Goal: Task Accomplishment & Management: Manage account settings

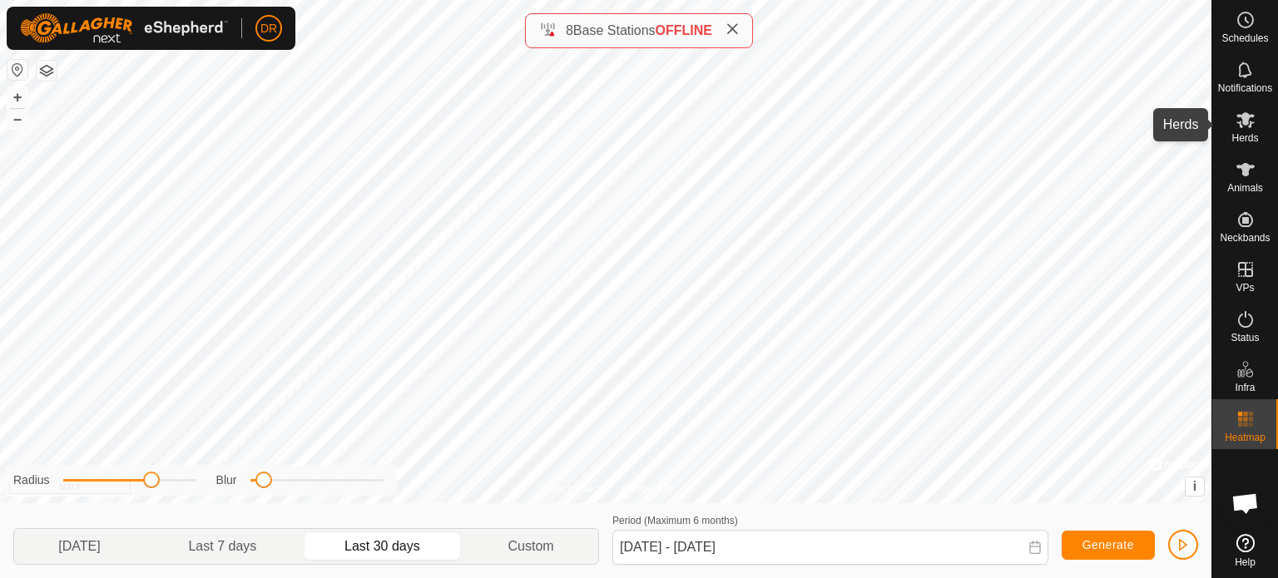
click at [1248, 122] on icon at bounding box center [1246, 120] width 20 height 20
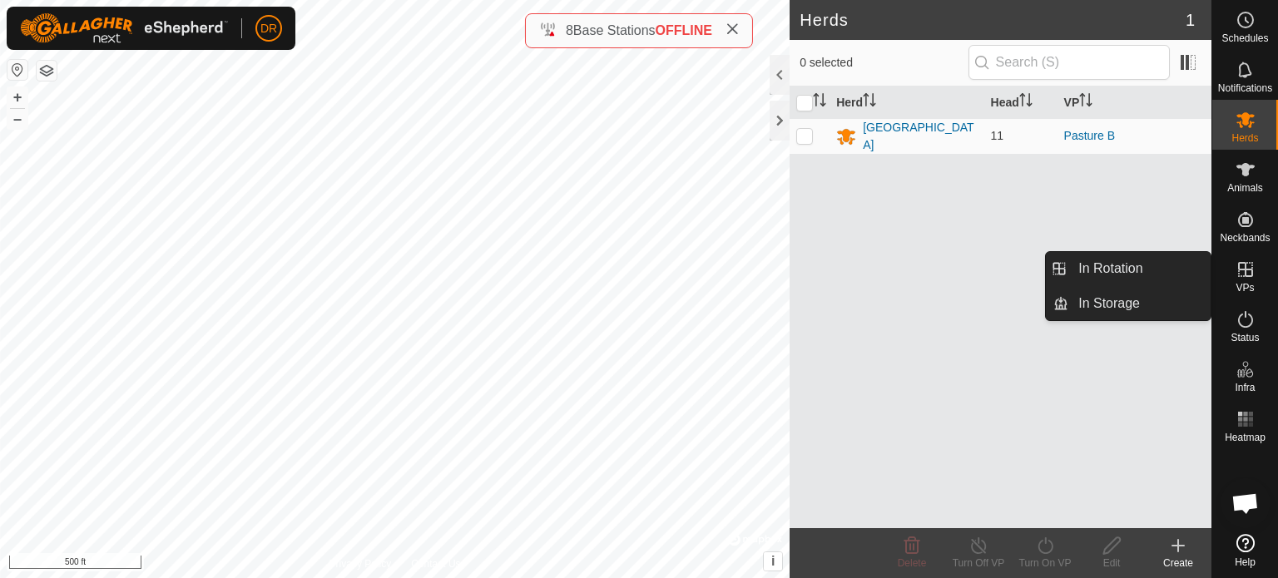
click at [1245, 274] on icon at bounding box center [1245, 269] width 15 height 15
click at [1169, 274] on link "In Rotation" at bounding box center [1140, 268] width 142 height 33
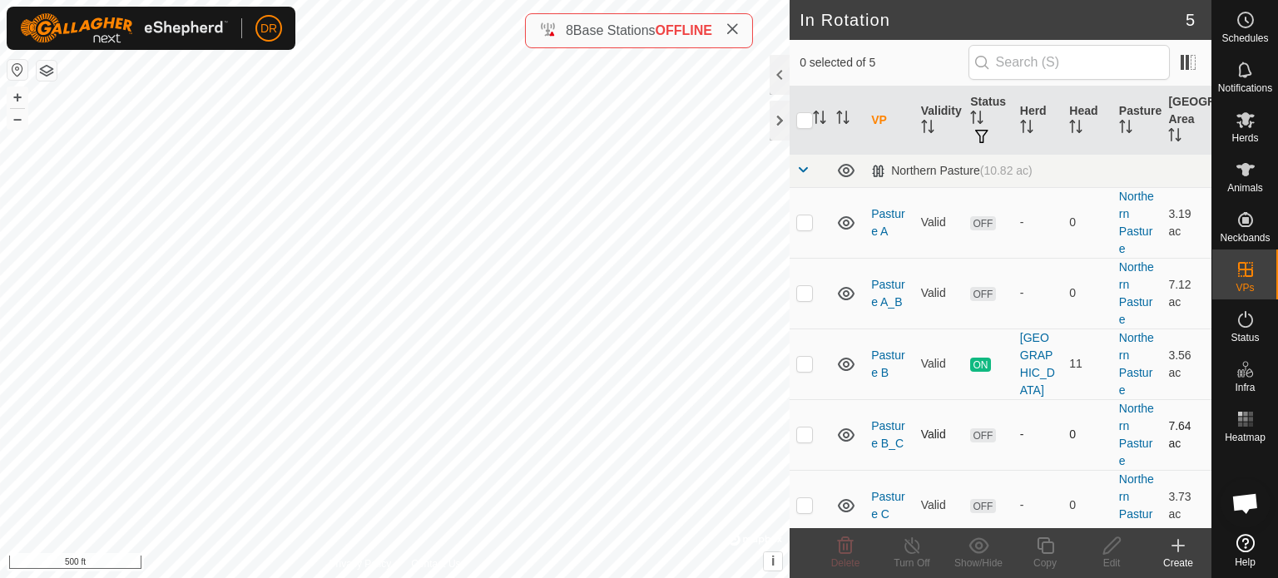
click at [807, 435] on p-checkbox at bounding box center [805, 434] width 17 height 13
click at [806, 433] on p-checkbox at bounding box center [805, 434] width 17 height 13
checkbox input "false"
click at [802, 501] on p-checkbox at bounding box center [805, 505] width 17 height 13
click at [807, 509] on p-checkbox at bounding box center [805, 505] width 17 height 13
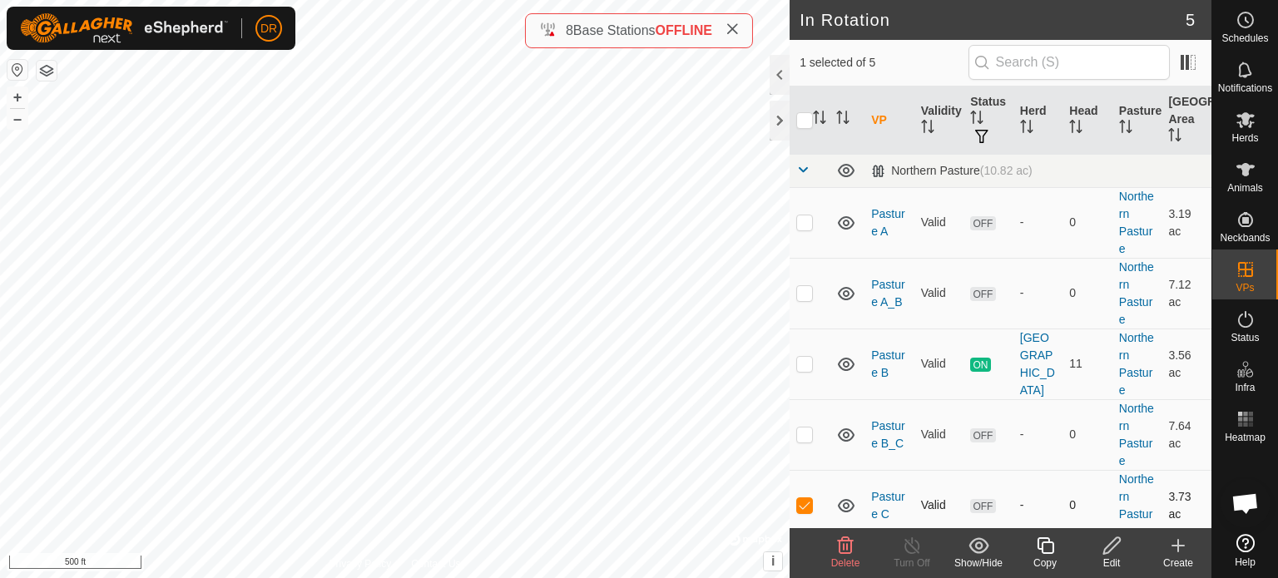
checkbox input "false"
click at [775, 127] on div at bounding box center [780, 121] width 20 height 40
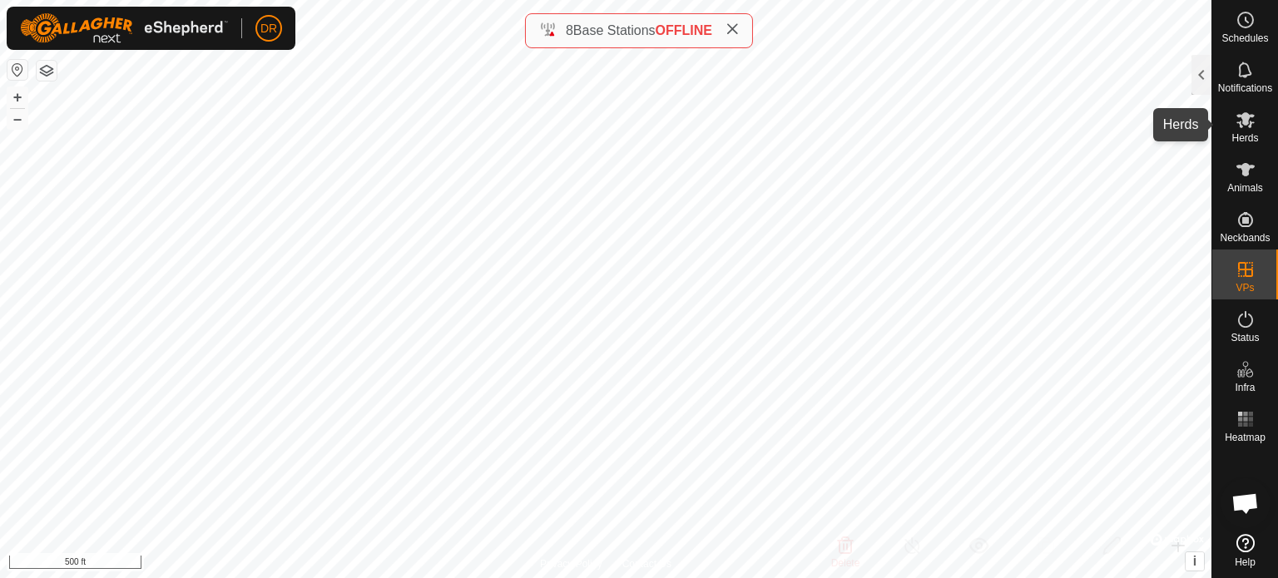
click at [1248, 117] on icon at bounding box center [1246, 120] width 18 height 16
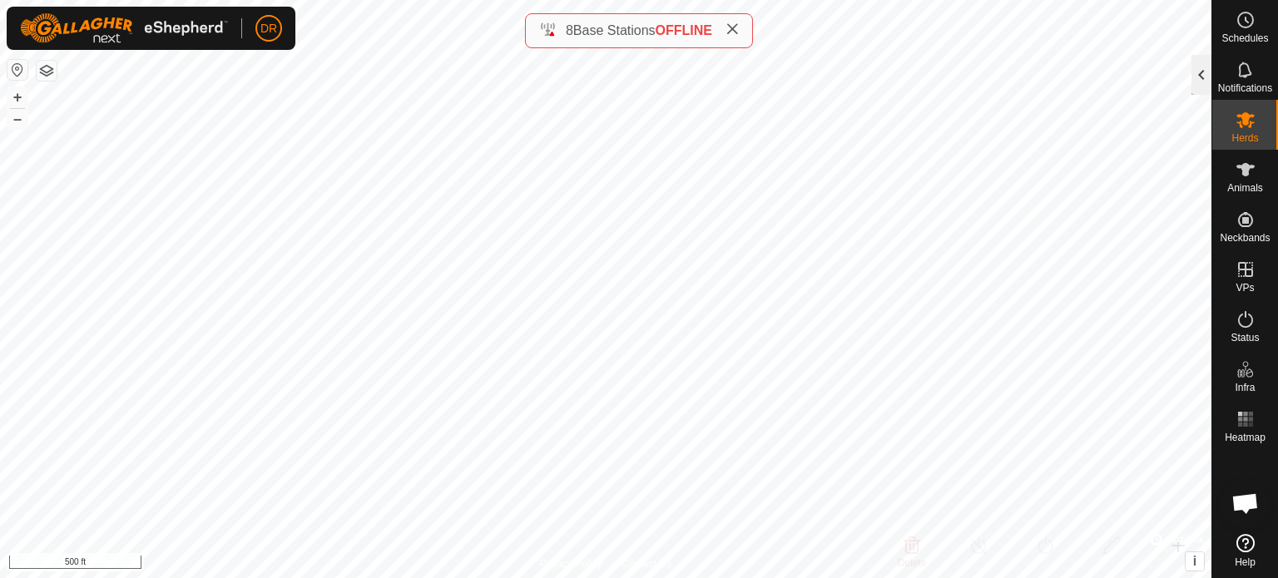
click at [1210, 82] on div at bounding box center [1202, 75] width 20 height 40
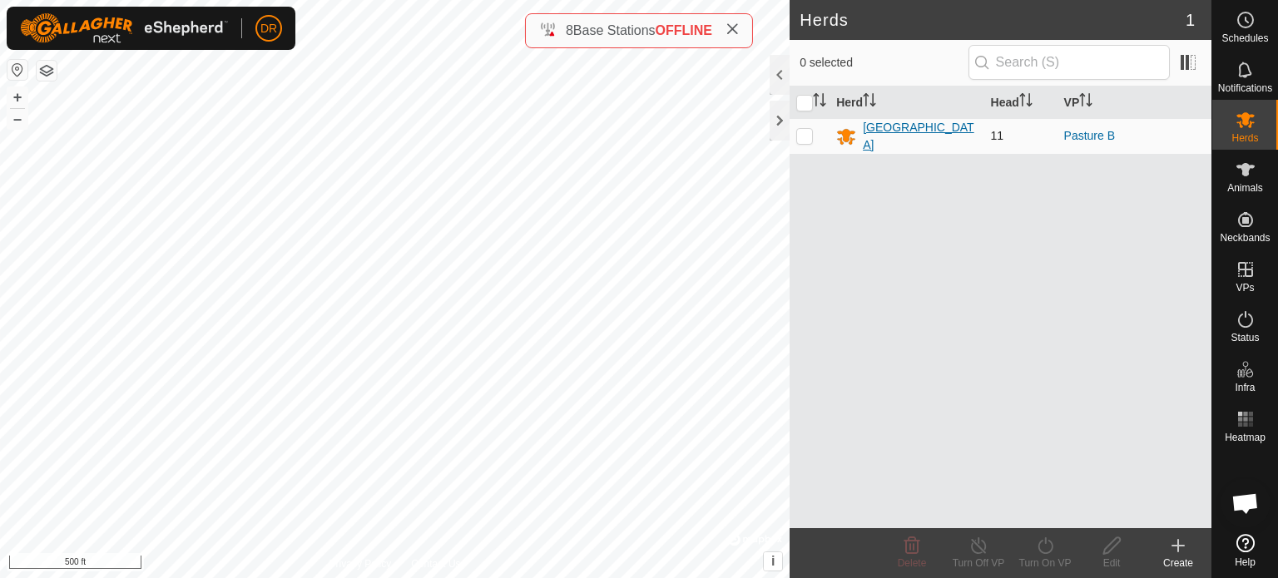
click at [896, 139] on div "[GEOGRAPHIC_DATA]" at bounding box center [920, 136] width 114 height 35
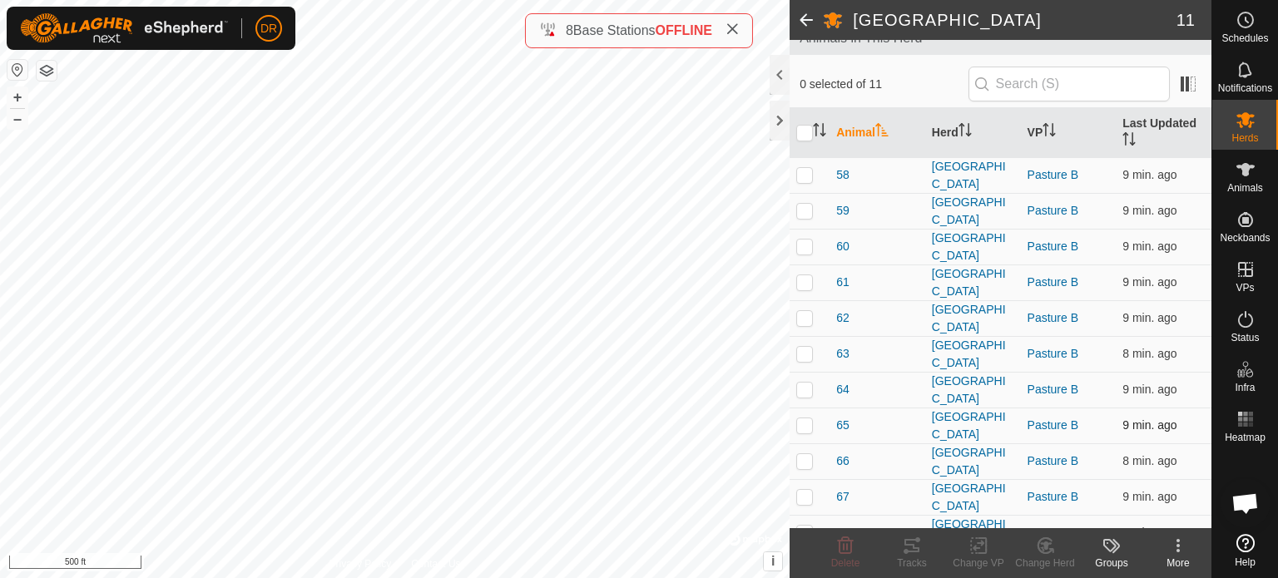
scroll to position [129, 0]
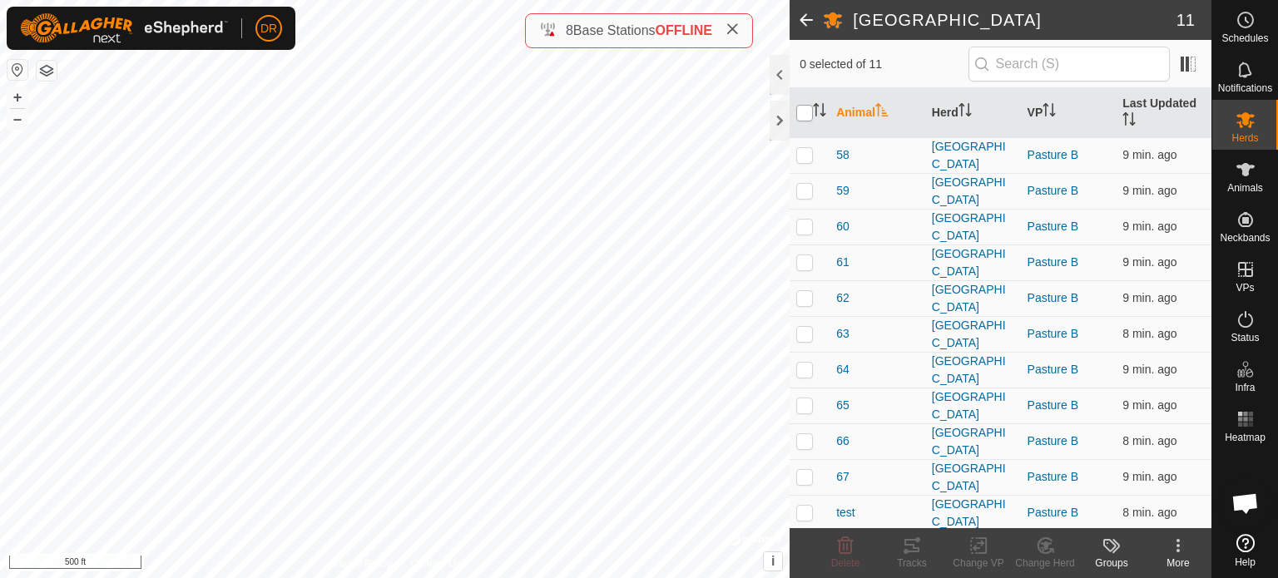
click at [802, 115] on input "checkbox" at bounding box center [805, 113] width 17 height 17
checkbox input "true"
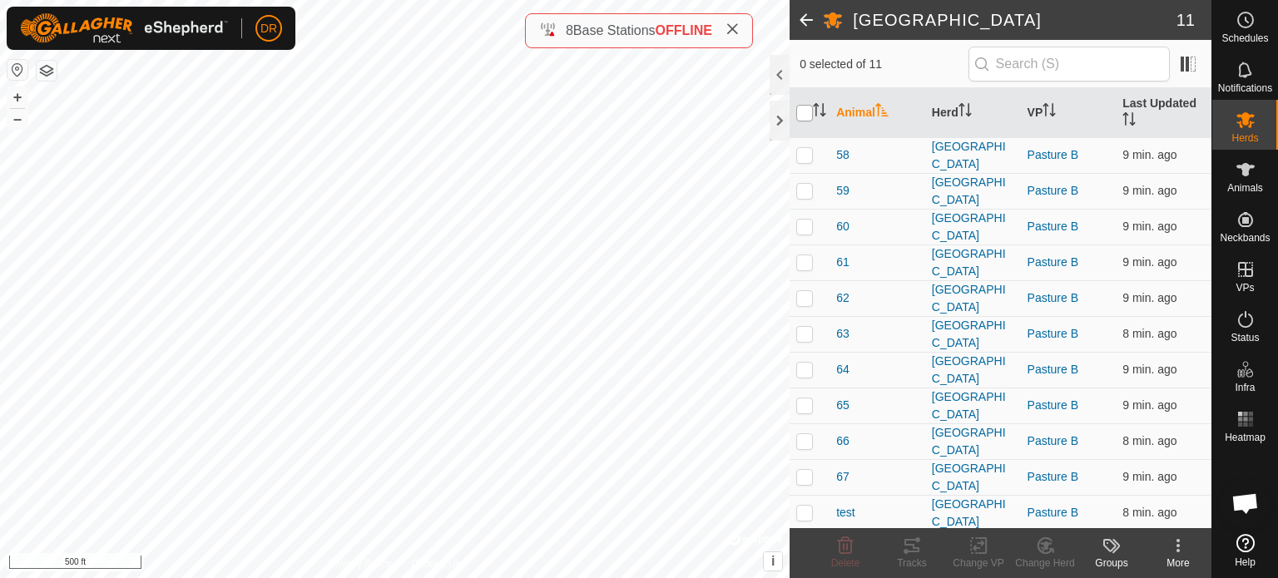
checkbox input "true"
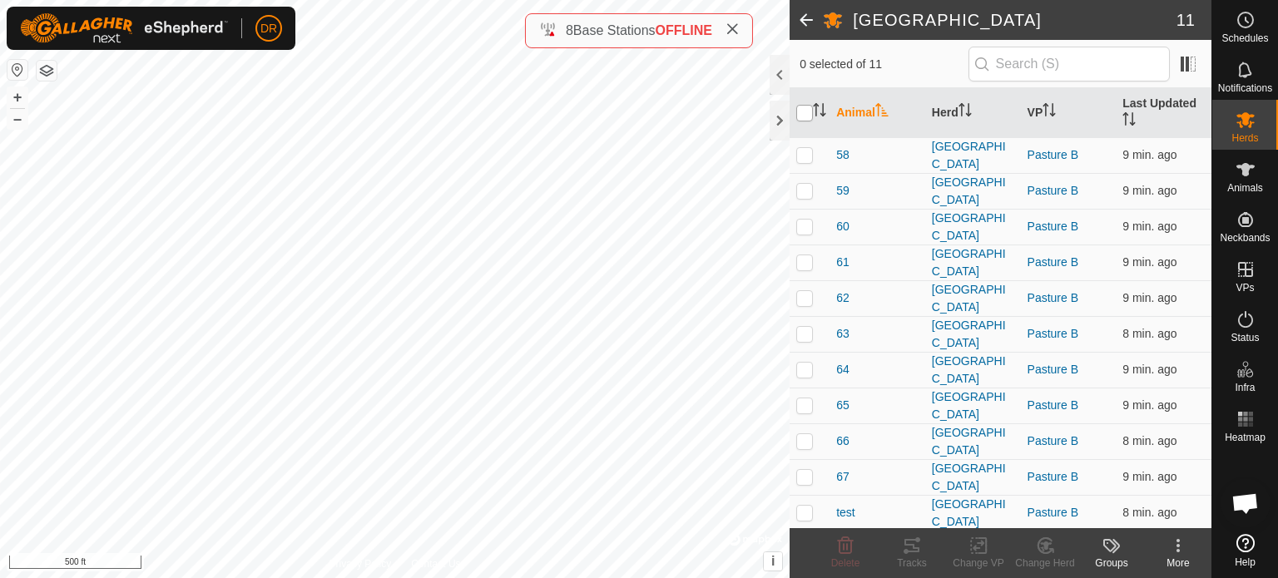
checkbox input "true"
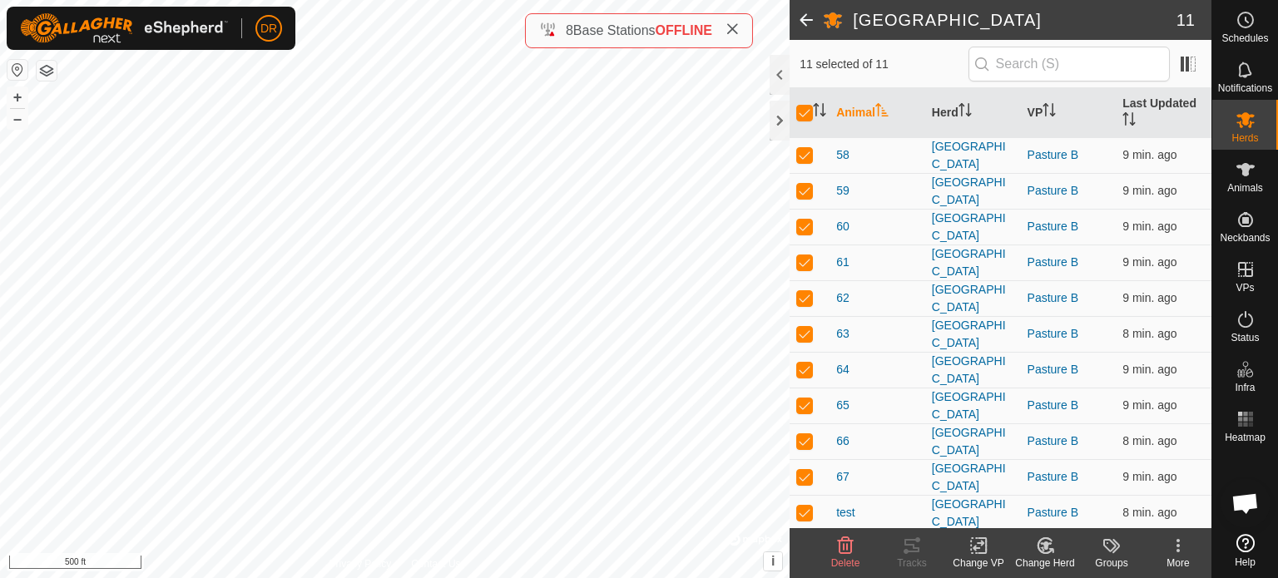
click at [975, 553] on rect at bounding box center [978, 545] width 15 height 15
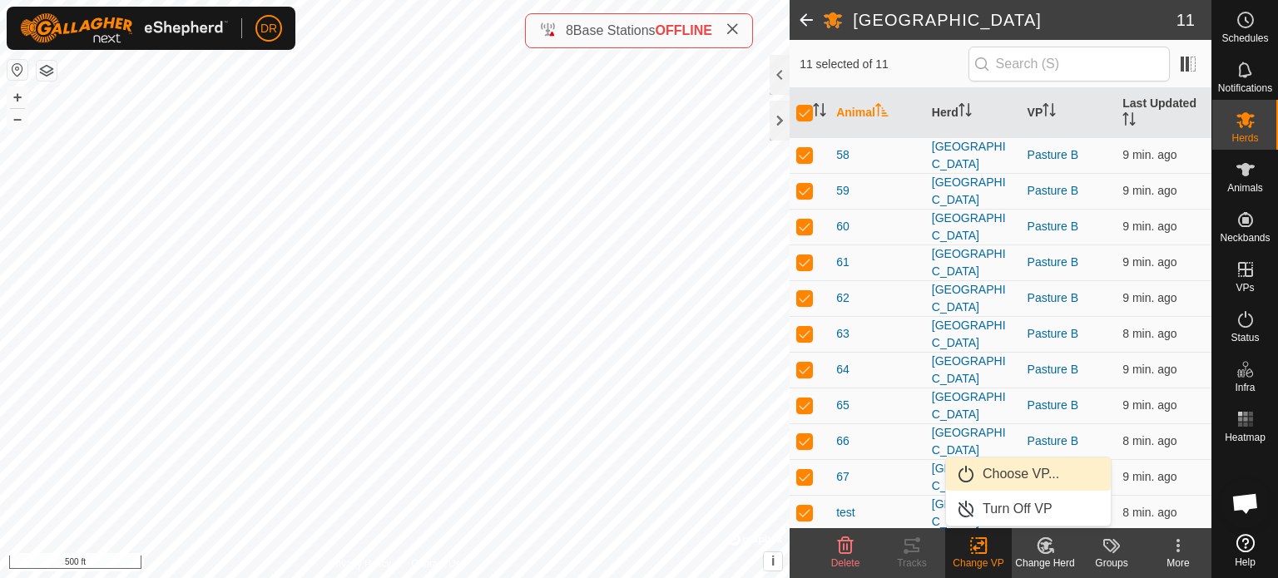
click at [1004, 475] on link "Choose VP..." at bounding box center [1028, 474] width 165 height 33
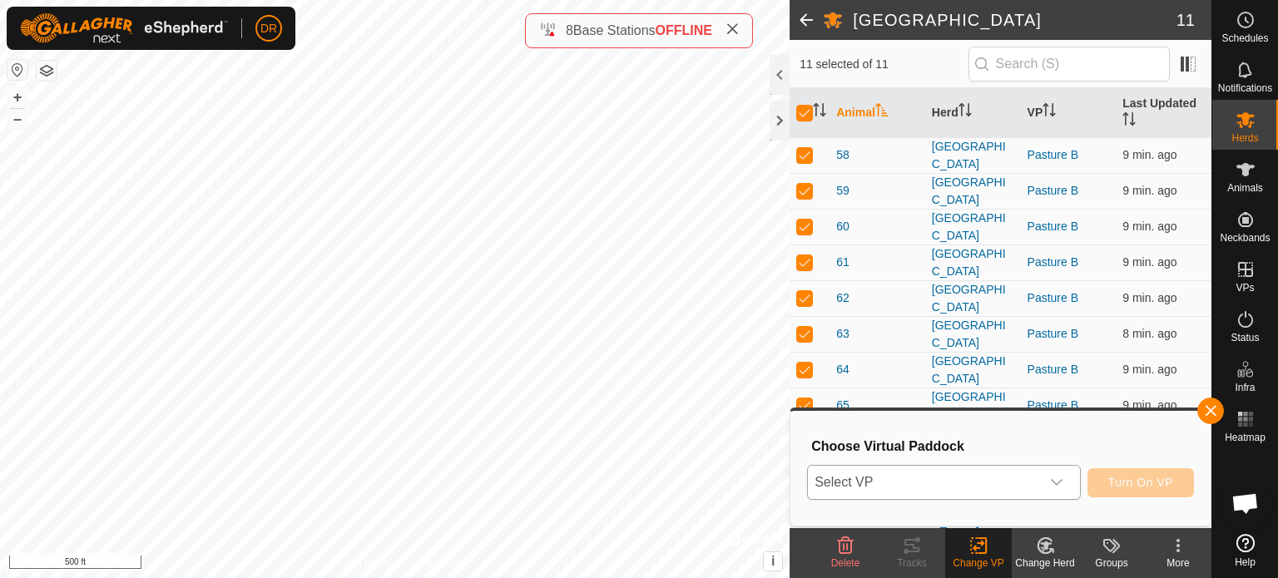
click at [1057, 486] on icon "dropdown trigger" at bounding box center [1056, 482] width 13 height 13
click at [803, 107] on input "checkbox" at bounding box center [805, 113] width 17 height 17
checkbox input "false"
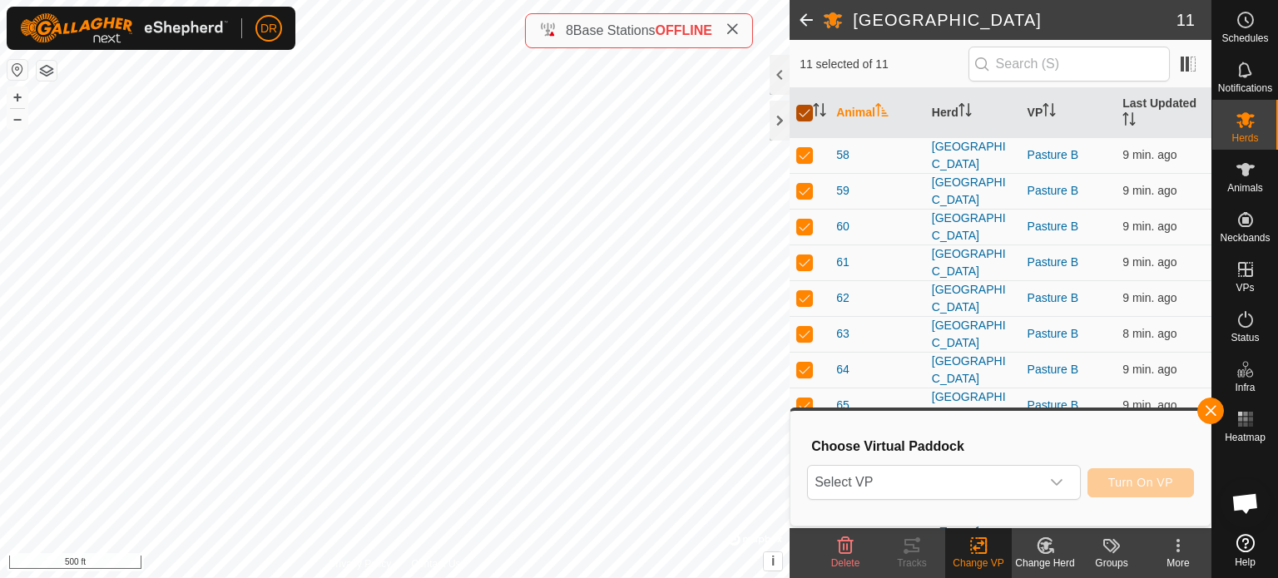
checkbox input "false"
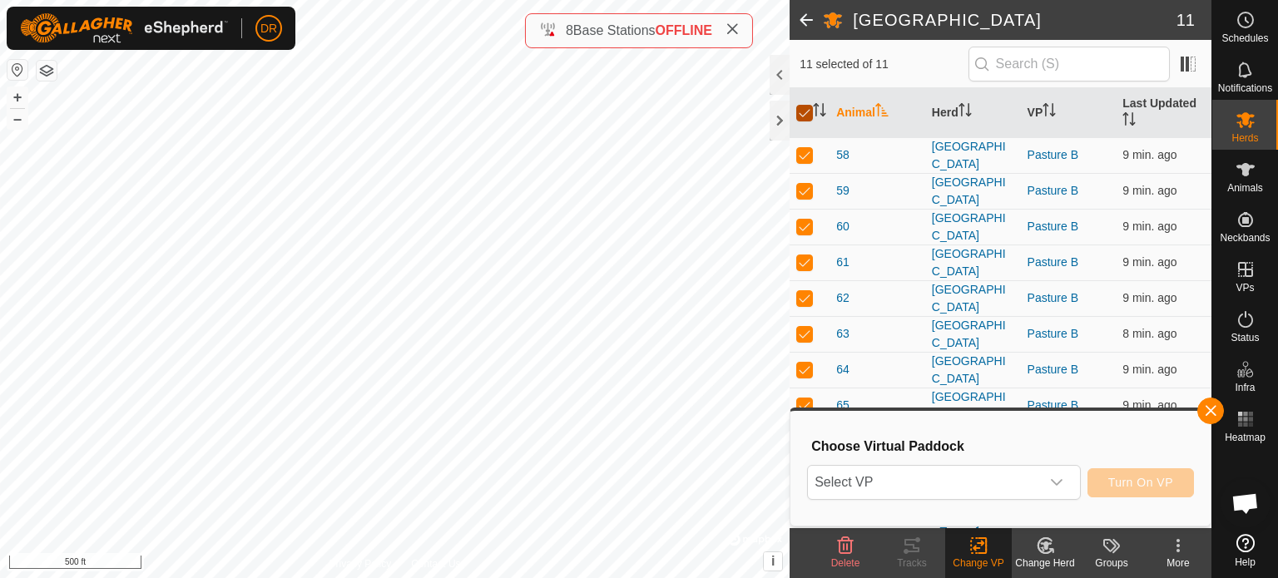
checkbox input "false"
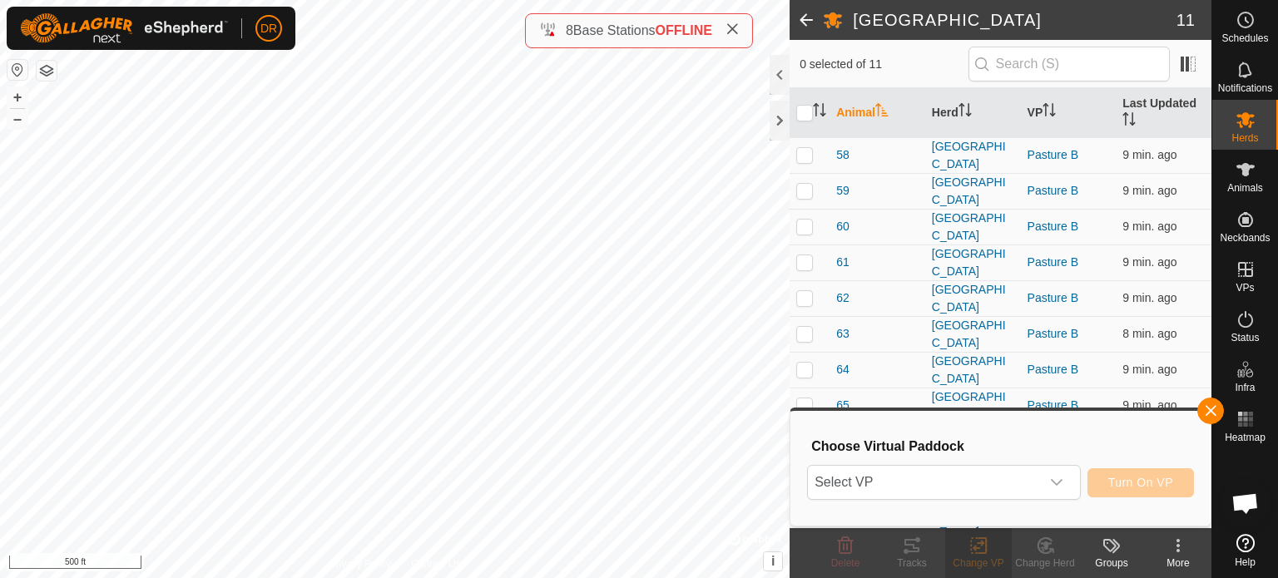
click at [803, 17] on span at bounding box center [806, 20] width 33 height 40
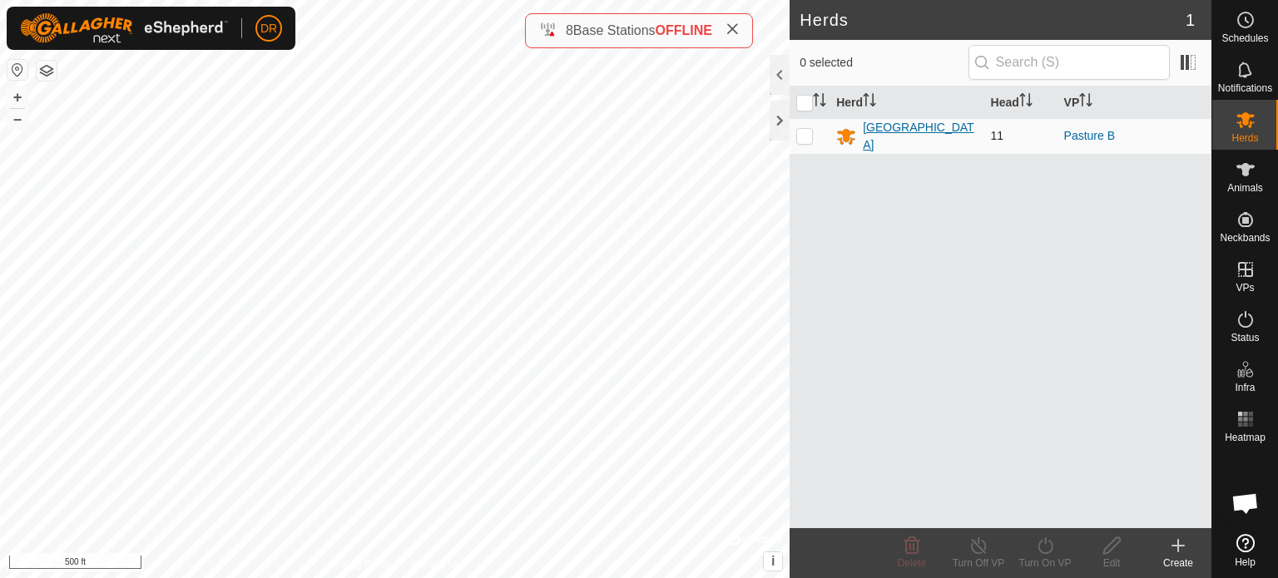
click at [924, 136] on div "[GEOGRAPHIC_DATA]" at bounding box center [920, 136] width 114 height 35
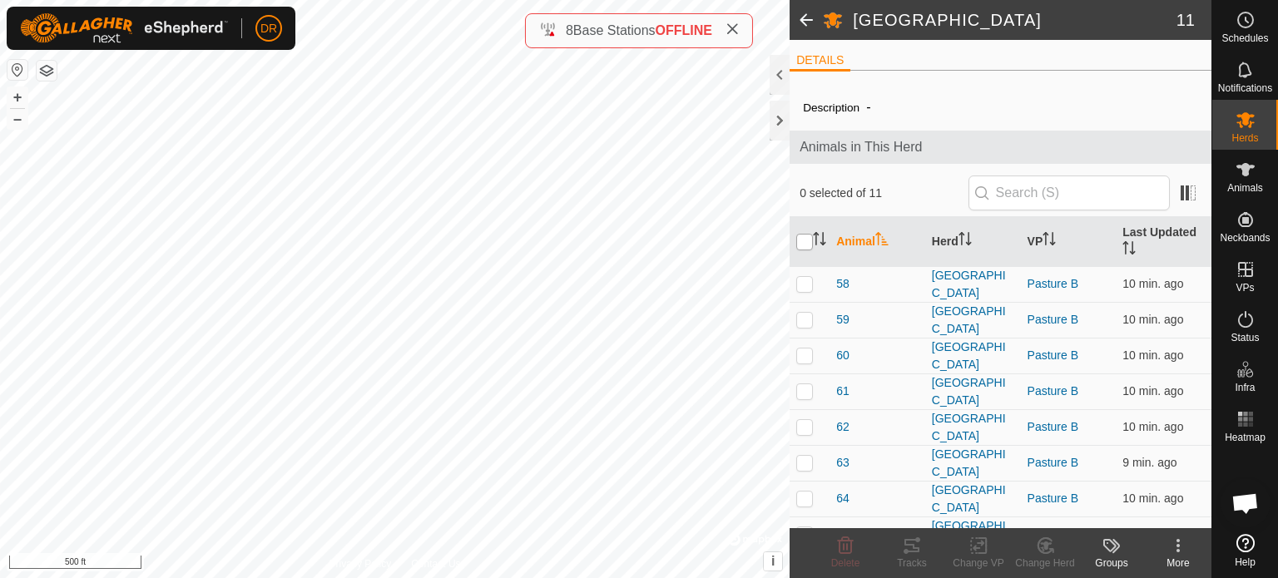
click at [797, 240] on input "checkbox" at bounding box center [805, 242] width 17 height 17
checkbox input "true"
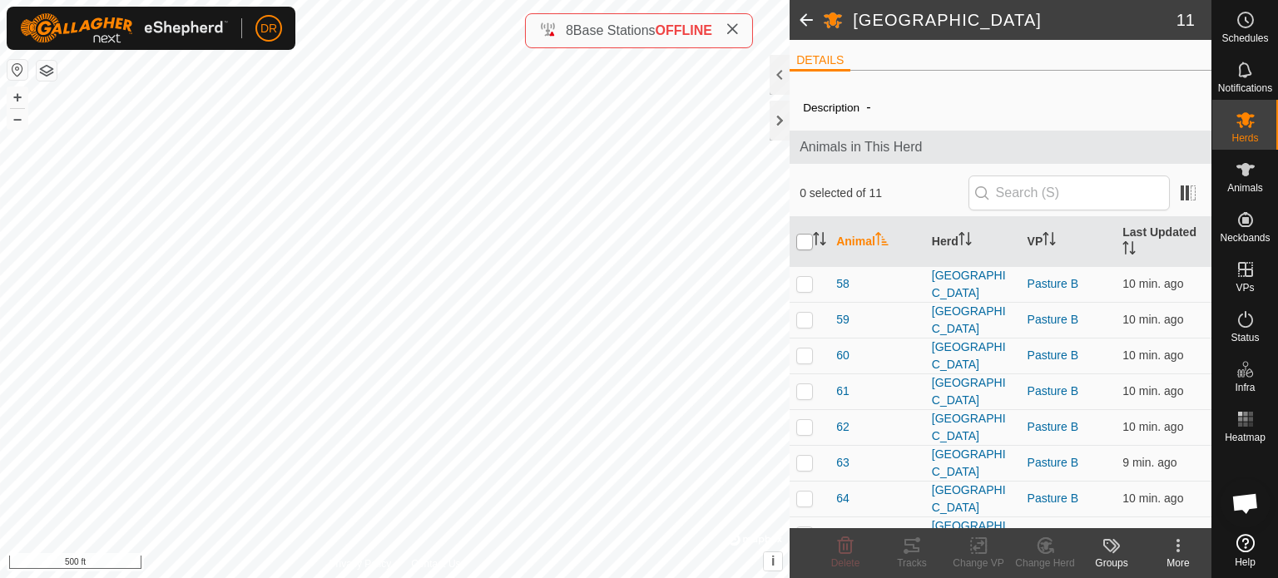
checkbox input "true"
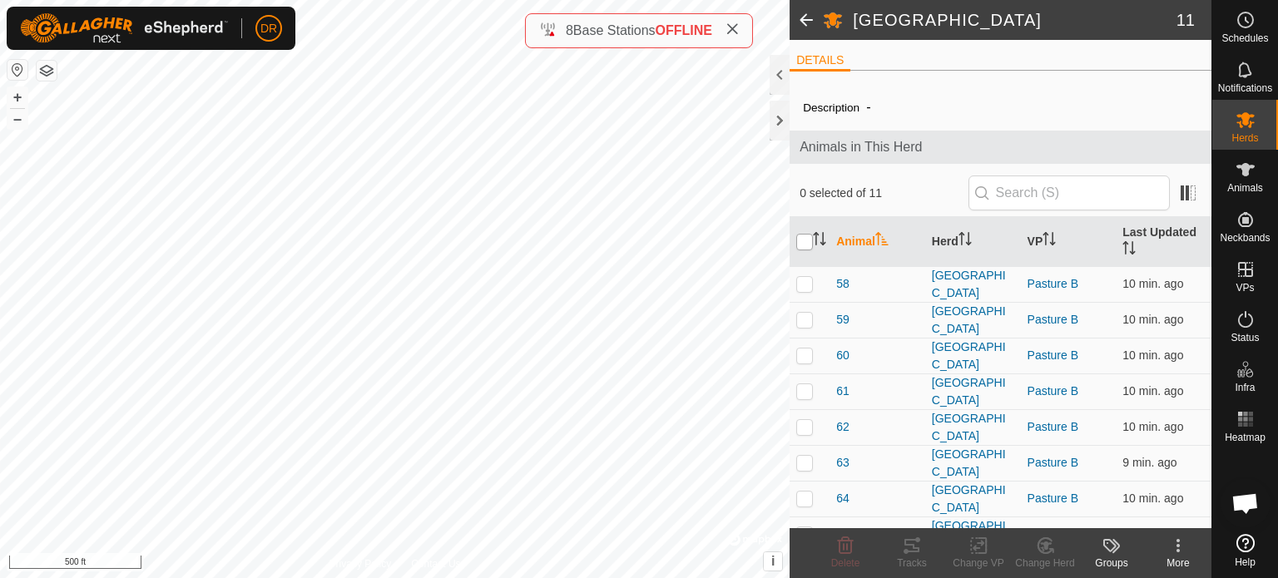
checkbox input "true"
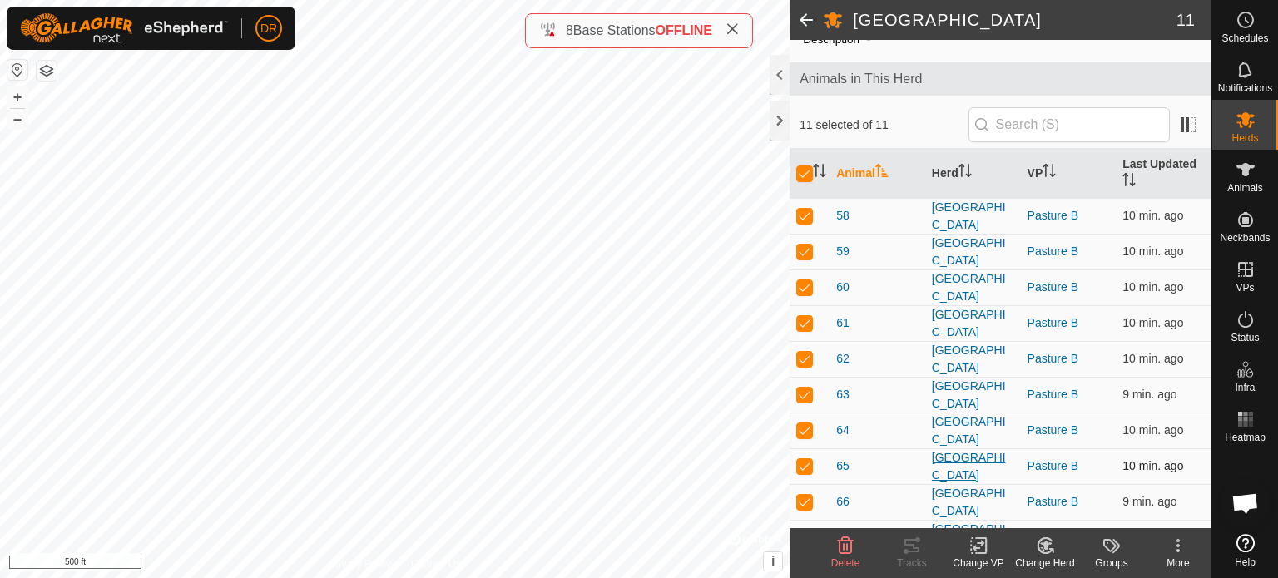
scroll to position [129, 0]
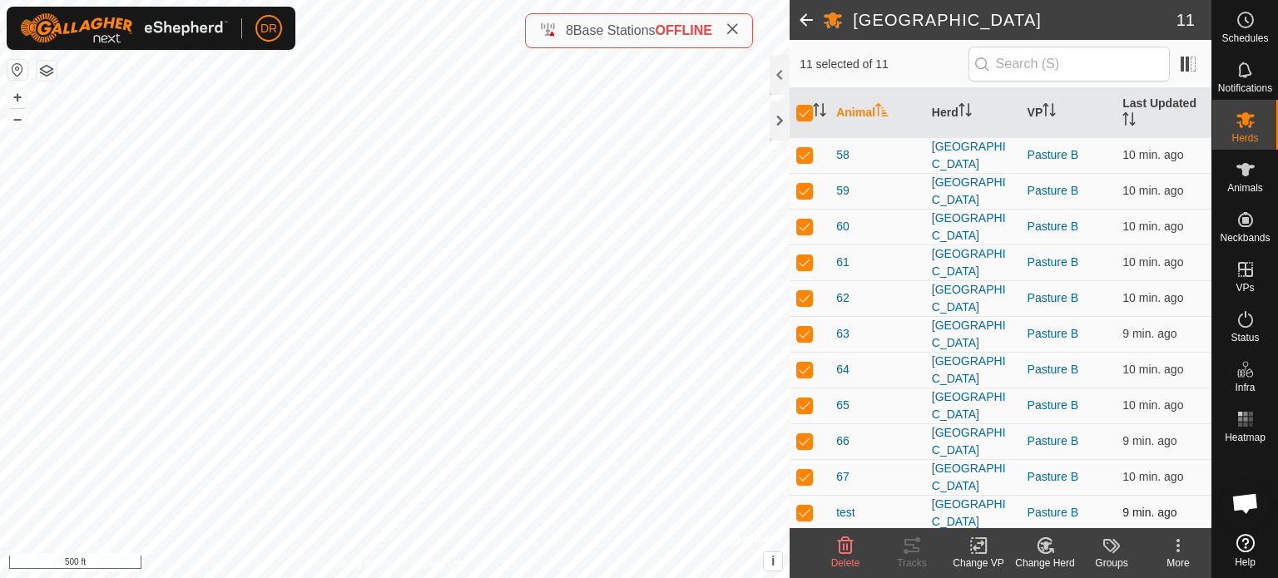
click at [805, 512] on p-checkbox at bounding box center [805, 512] width 17 height 13
checkbox input "false"
click at [913, 549] on icon at bounding box center [912, 546] width 20 height 20
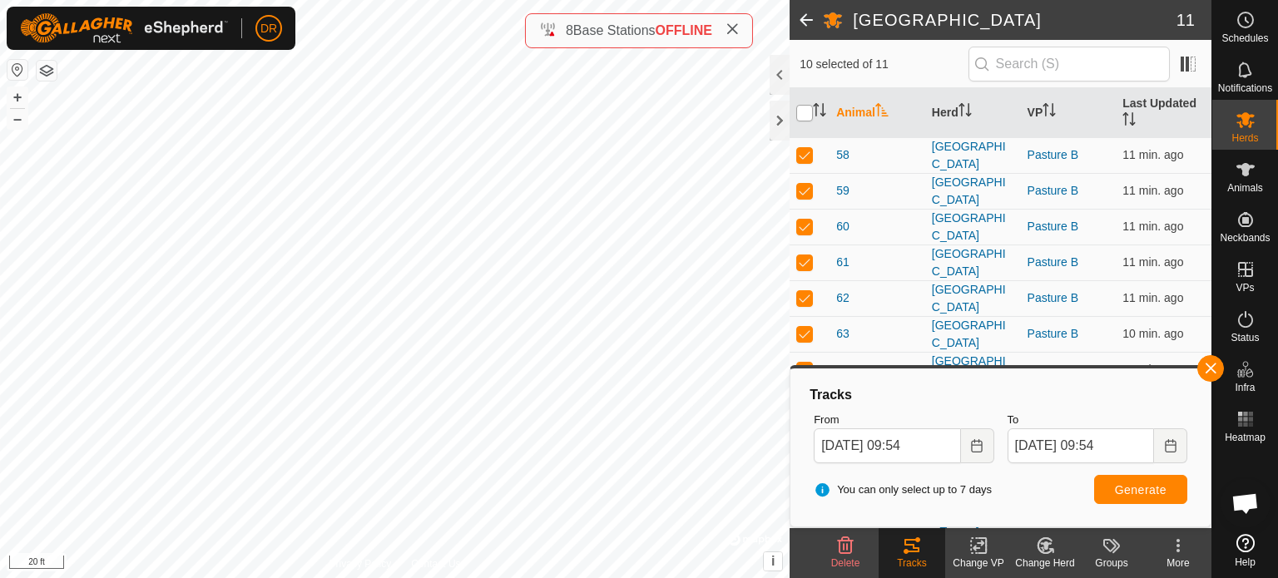
click at [806, 116] on input "checkbox" at bounding box center [805, 113] width 17 height 17
checkbox input "true"
click at [806, 116] on input "checkbox" at bounding box center [805, 113] width 17 height 17
checkbox input "false"
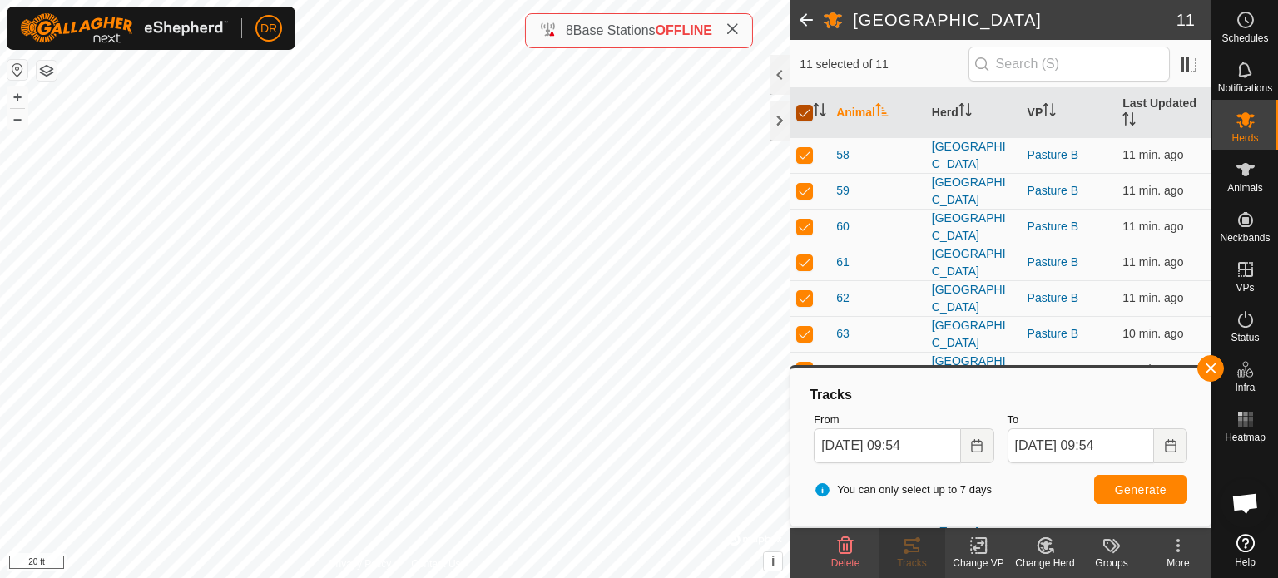
checkbox input "false"
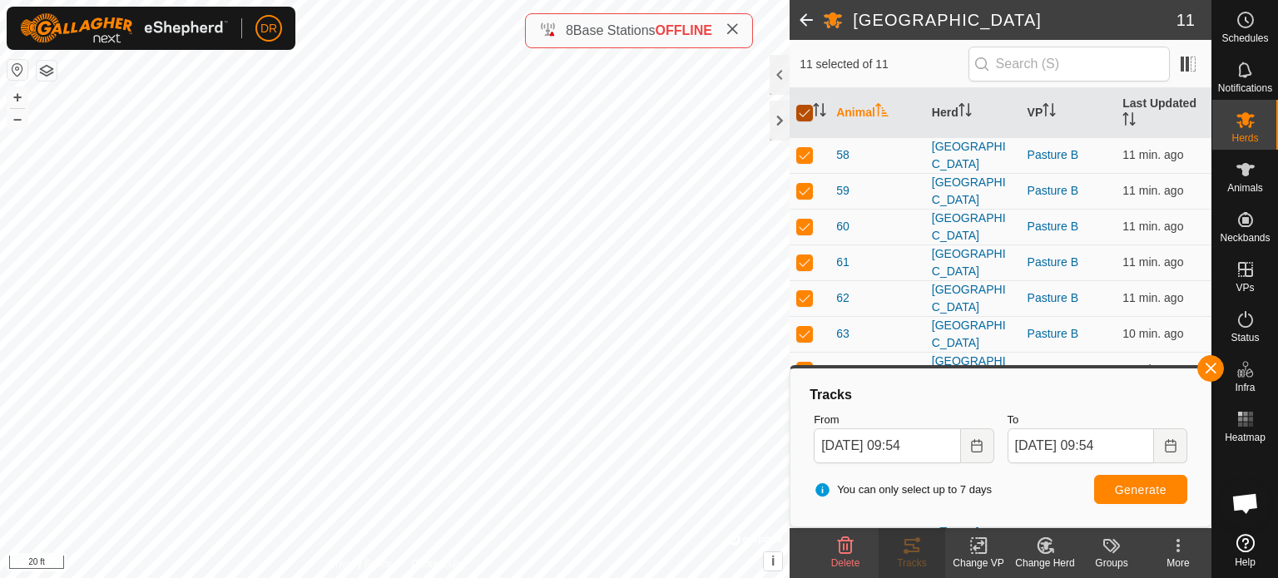
checkbox input "false"
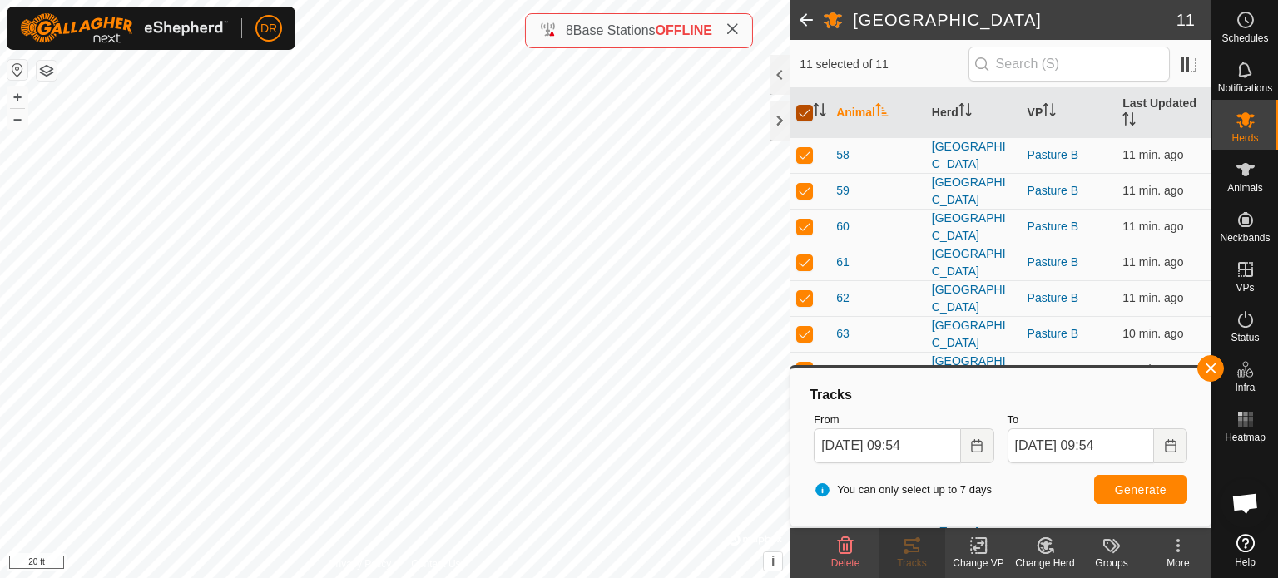
checkbox input "false"
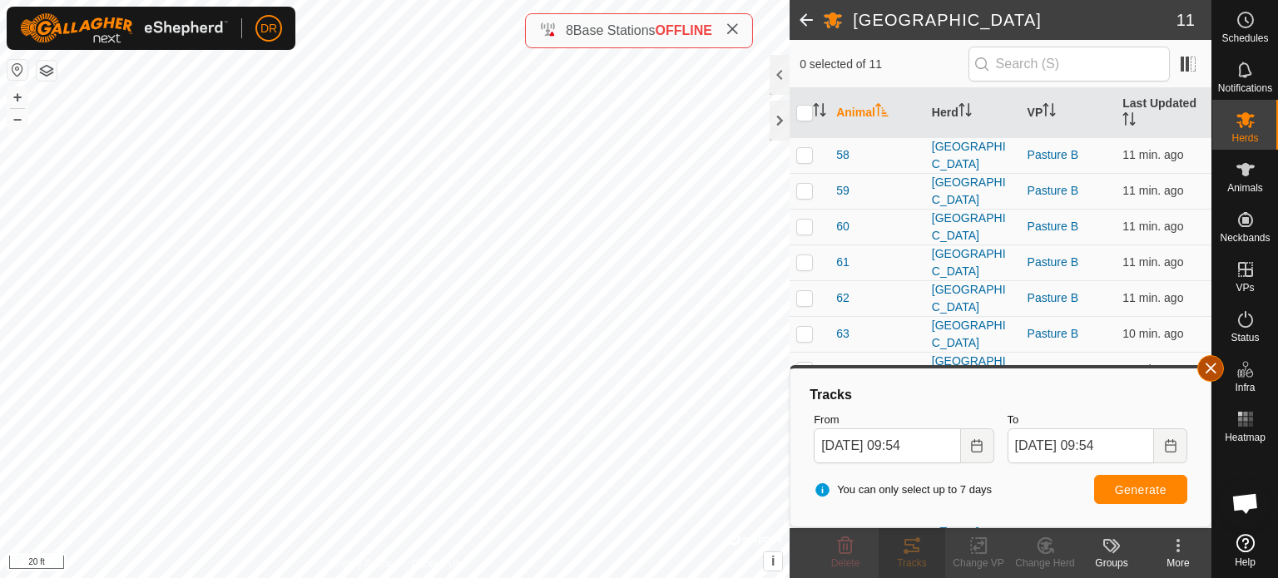
click at [1215, 371] on button "button" at bounding box center [1211, 368] width 27 height 27
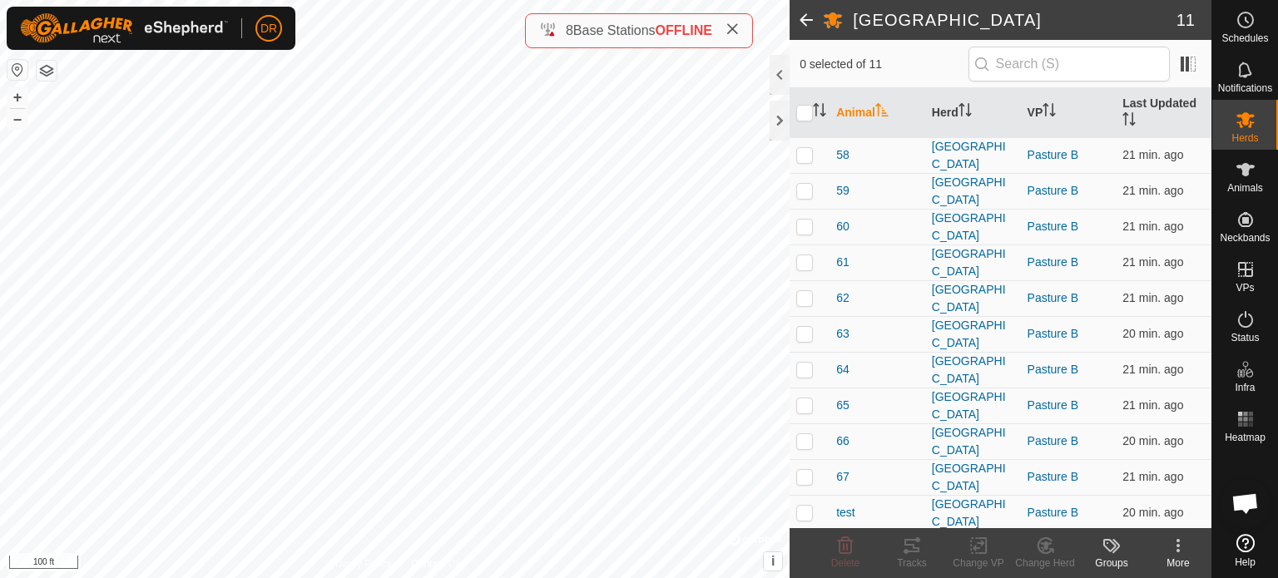
click at [734, 28] on icon at bounding box center [732, 28] width 13 height 13
click at [781, 122] on div at bounding box center [780, 121] width 20 height 40
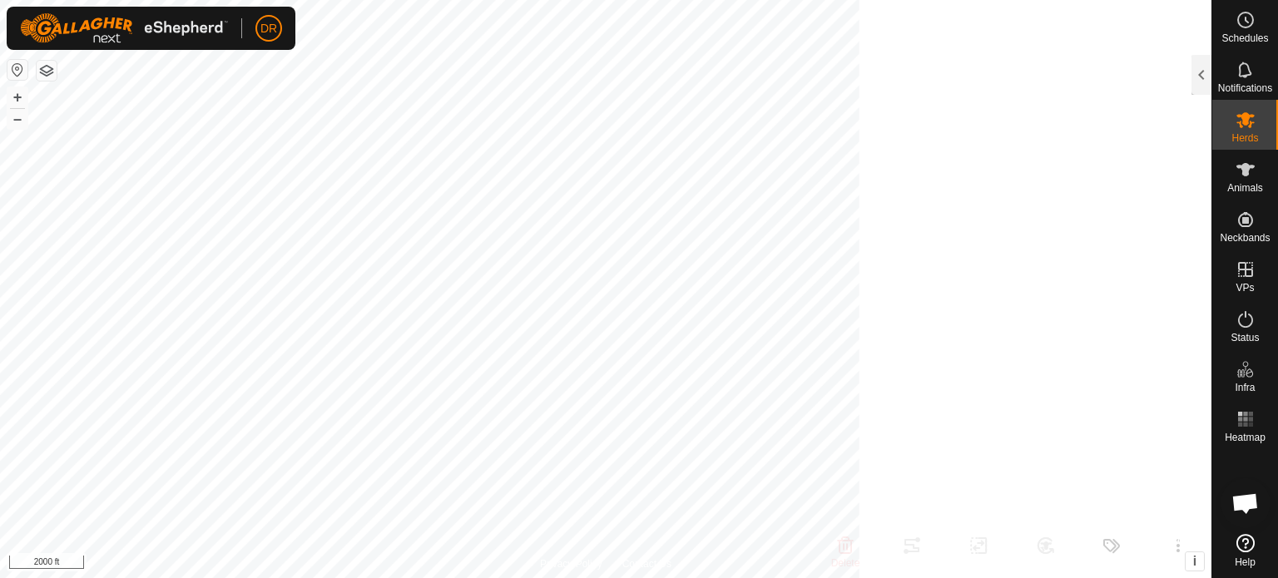
scroll to position [189, 0]
click at [1255, 431] on es-heatmap-svg-icon at bounding box center [1246, 419] width 30 height 27
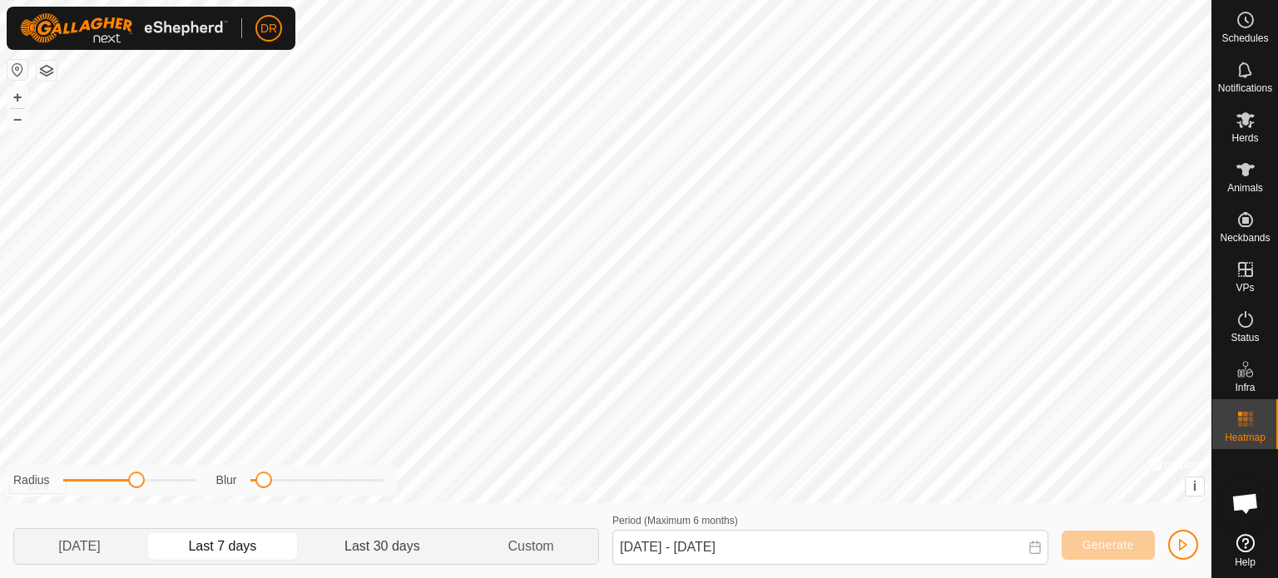
click at [393, 553] on p-togglebutton "Last 30 days" at bounding box center [382, 546] width 163 height 35
type input "[DATE] - [DATE]"
drag, startPoint x: 264, startPoint y: 484, endPoint x: 330, endPoint y: 493, distance: 66.4
click at [330, 493] on div "Radius Blur" at bounding box center [202, 480] width 390 height 31
drag, startPoint x: 334, startPoint y: 484, endPoint x: 293, endPoint y: 477, distance: 41.3
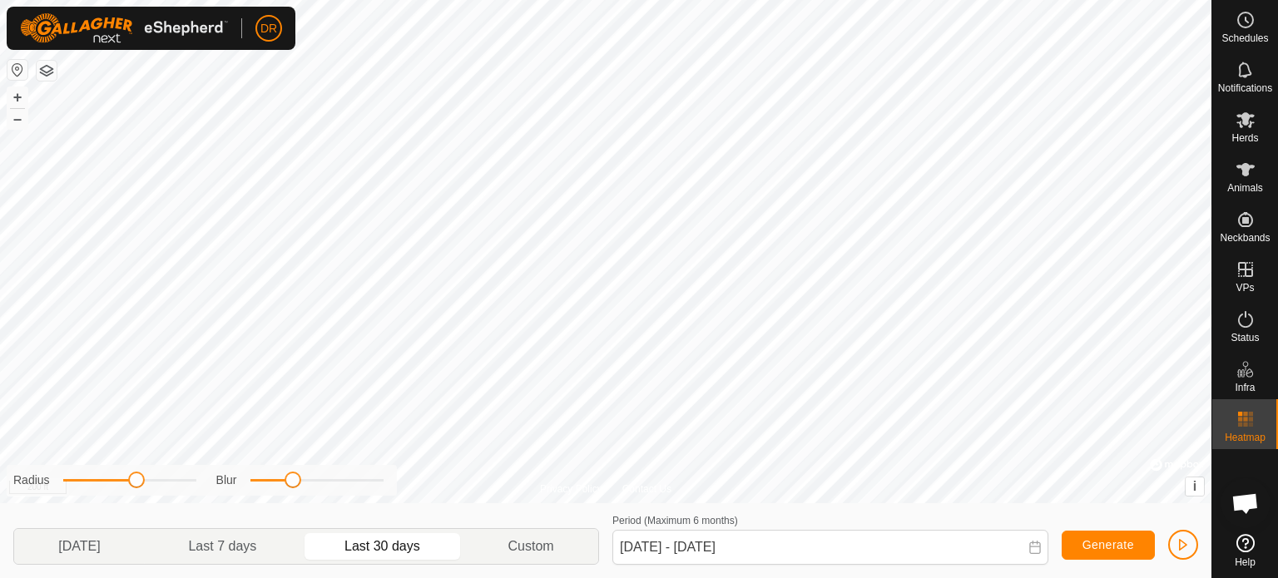
click at [293, 477] on span at bounding box center [293, 480] width 17 height 17
click at [1248, 176] on icon at bounding box center [1246, 170] width 20 height 20
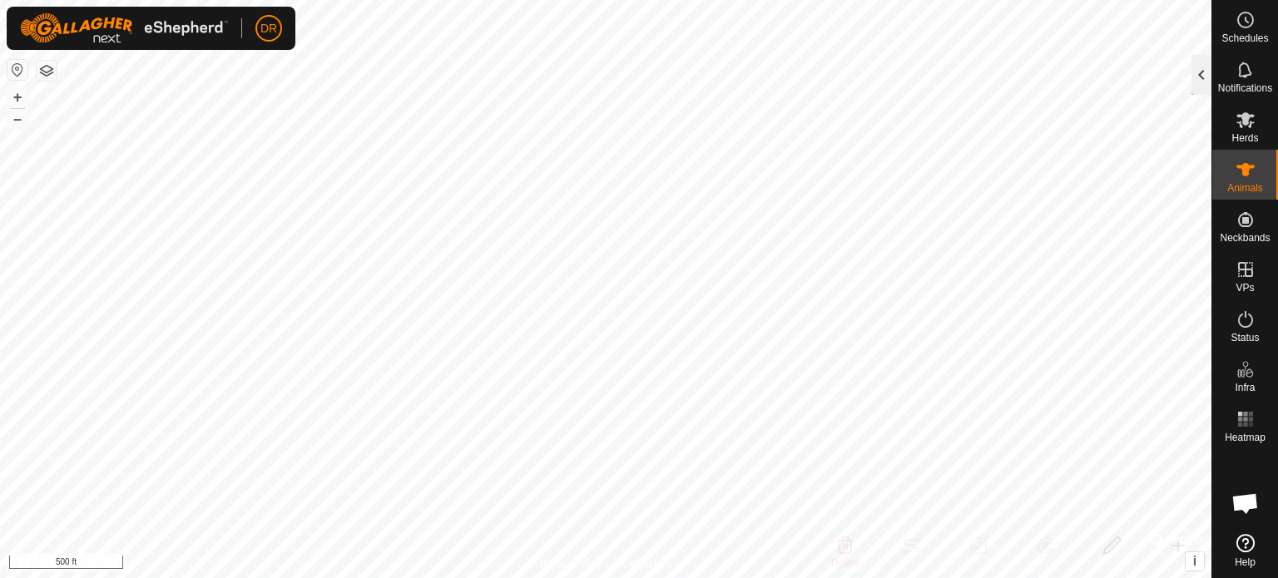
click at [1201, 68] on div at bounding box center [1202, 75] width 20 height 40
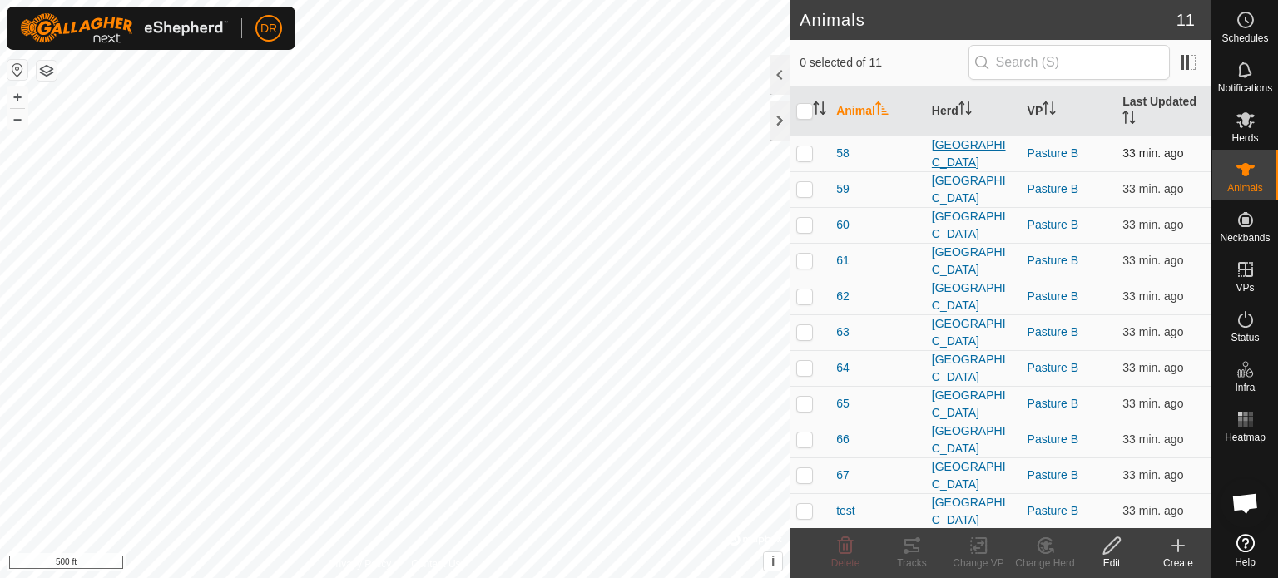
click at [967, 151] on div "[GEOGRAPHIC_DATA]" at bounding box center [973, 153] width 82 height 35
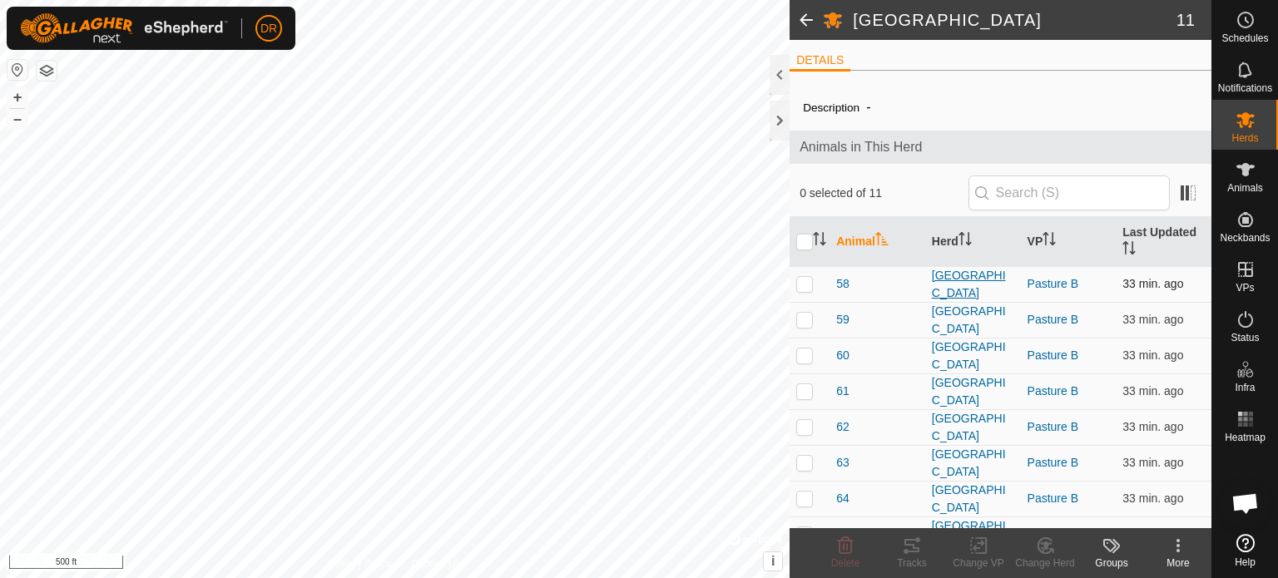
click at [945, 280] on div "[GEOGRAPHIC_DATA]" at bounding box center [973, 284] width 82 height 35
click at [945, 275] on div "[GEOGRAPHIC_DATA]" at bounding box center [973, 284] width 82 height 35
click at [842, 287] on span "58" at bounding box center [842, 283] width 13 height 17
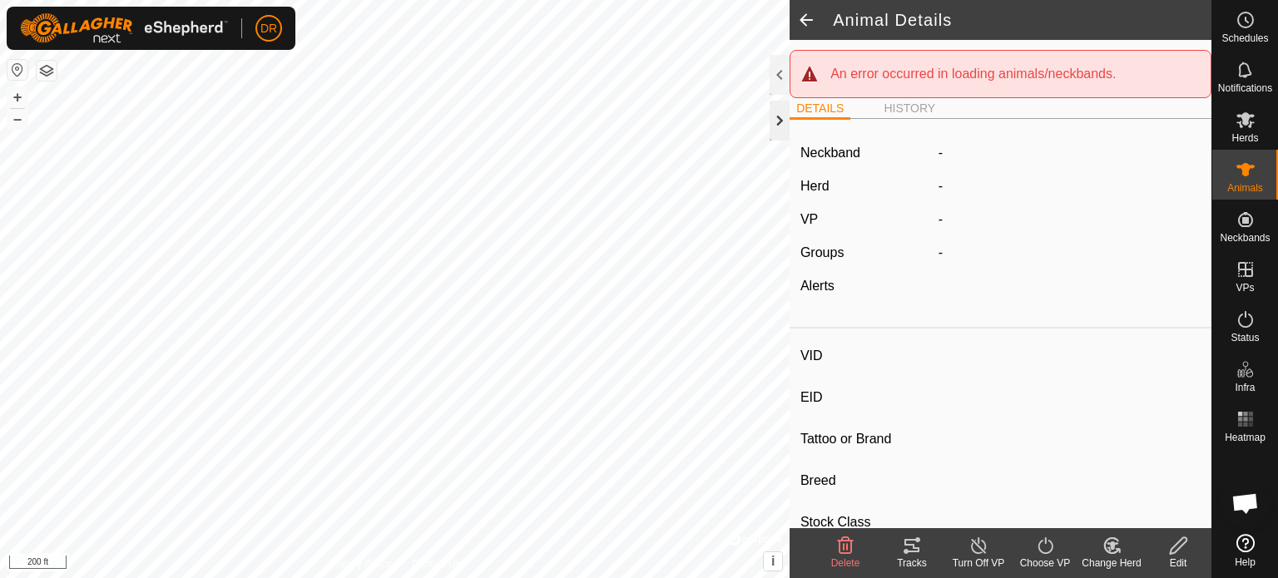
click at [779, 130] on div at bounding box center [780, 121] width 20 height 40
